Goal: Task Accomplishment & Management: Use online tool/utility

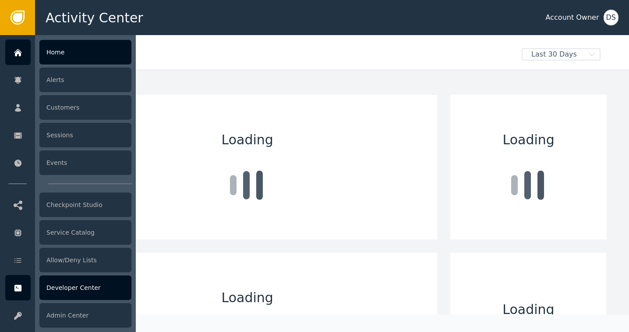
click at [62, 290] on div "Developer Center" at bounding box center [85, 287] width 92 height 25
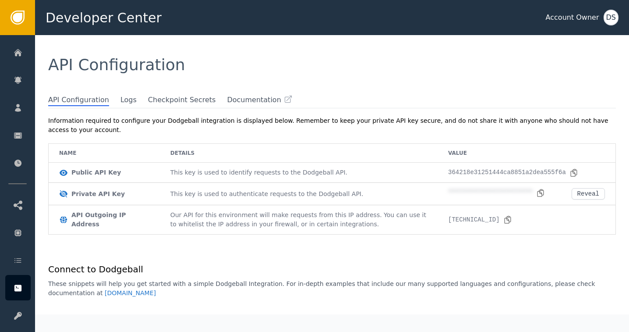
click at [615, 18] on div "DS" at bounding box center [611, 18] width 15 height 16
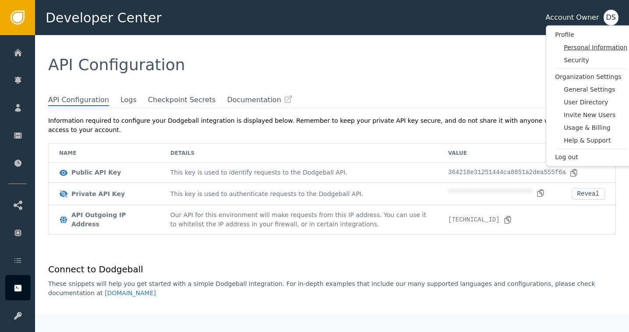
click at [596, 49] on span "Personal Information" at bounding box center [596, 47] width 64 height 9
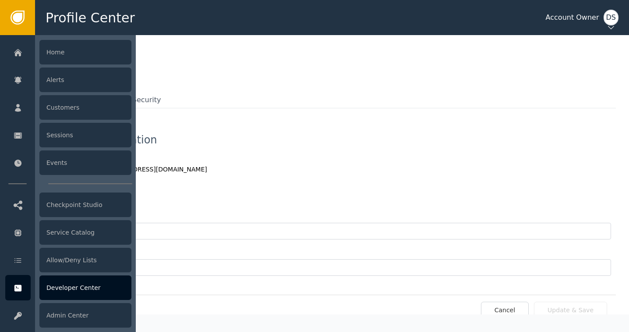
click at [76, 290] on div "Developer Center" at bounding box center [85, 287] width 92 height 25
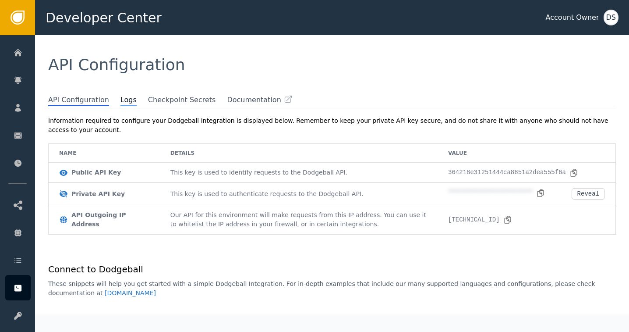
click at [120, 101] on span "Logs" at bounding box center [128, 100] width 16 height 11
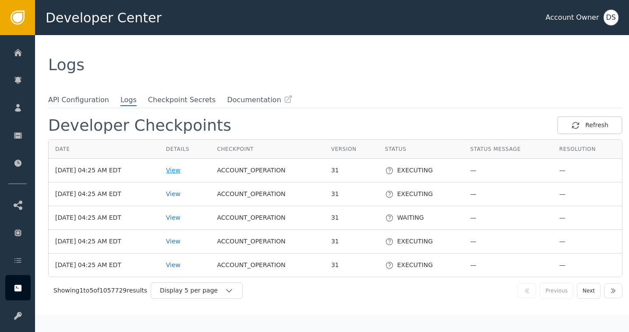
click at [178, 168] on div "View" at bounding box center [185, 170] width 38 height 9
